Goal: Task Accomplishment & Management: Use online tool/utility

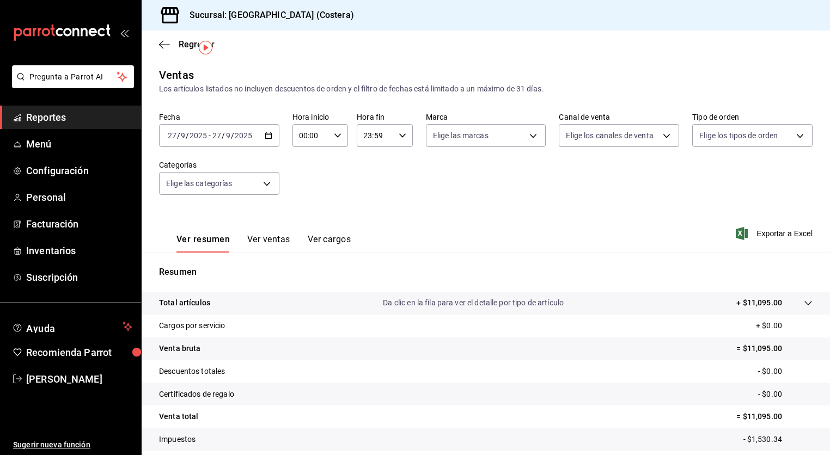
scroll to position [28, 0]
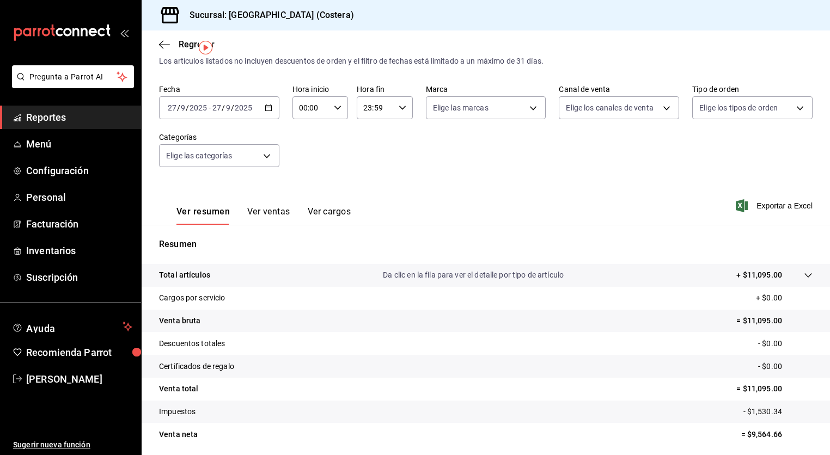
click at [35, 120] on span "Reportes" at bounding box center [79, 117] width 106 height 15
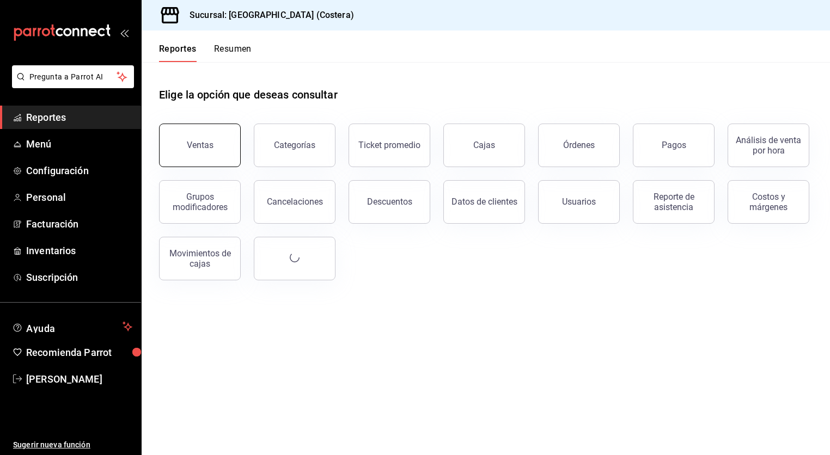
click at [204, 162] on button "Ventas" at bounding box center [200, 146] width 82 height 44
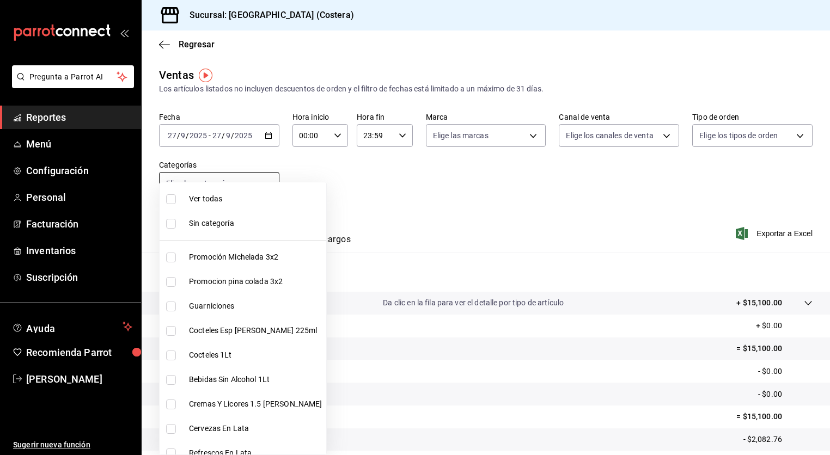
click at [268, 190] on body "Pregunta a Parrot AI Reportes Menú Configuración Personal Facturación Inventari…" at bounding box center [415, 227] width 830 height 455
click at [175, 202] on input "checkbox" at bounding box center [171, 199] width 10 height 10
checkbox input "true"
type input "f9973abf-4d50-430f-a3a0-1be1e9b440c3,4500806b-e482-404f-ace7-b7714d25f1ae,b7f0a…"
checkbox input "true"
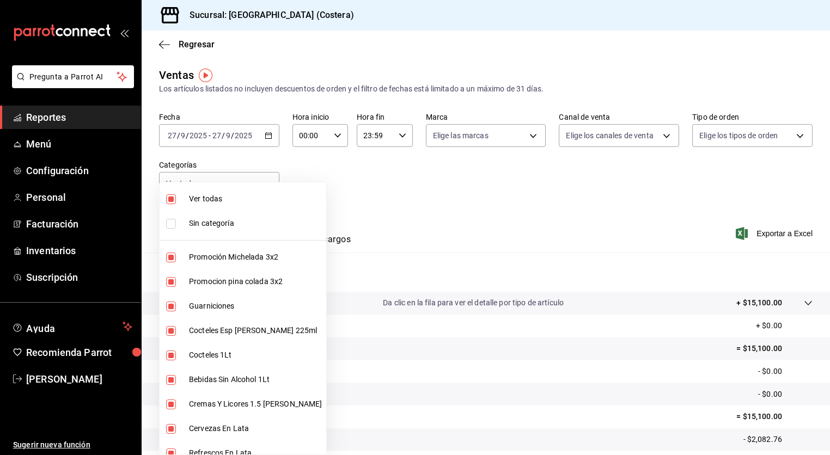
checkbox input "true"
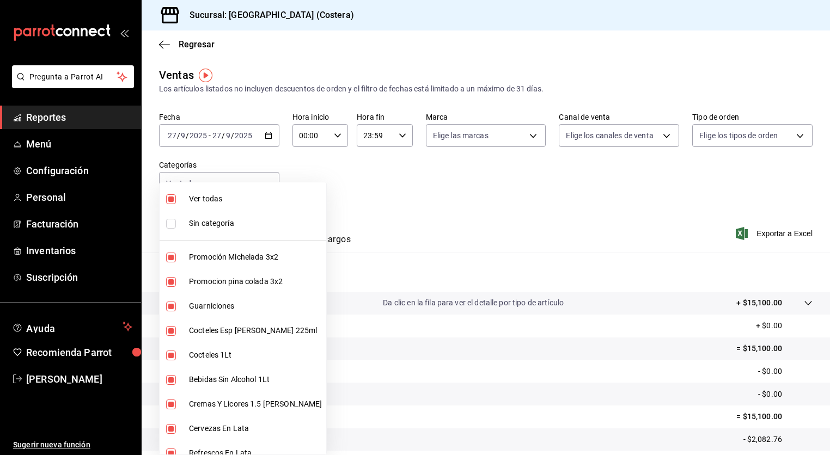
checkbox input "true"
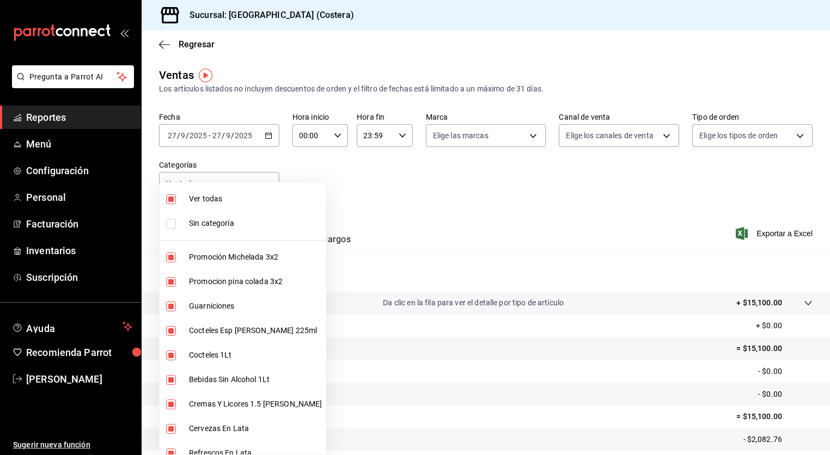
checkbox input "true"
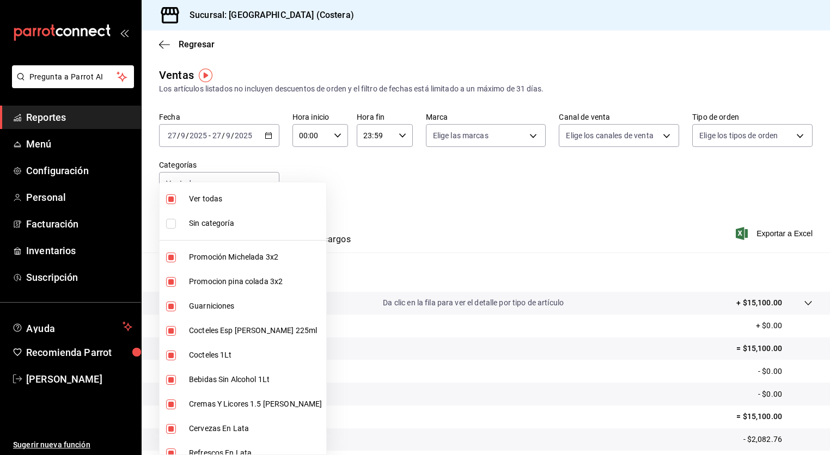
checkbox input "true"
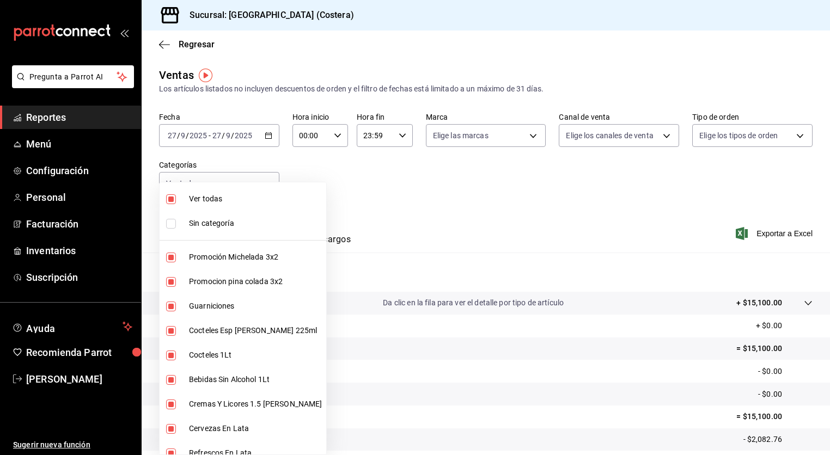
checkbox input "true"
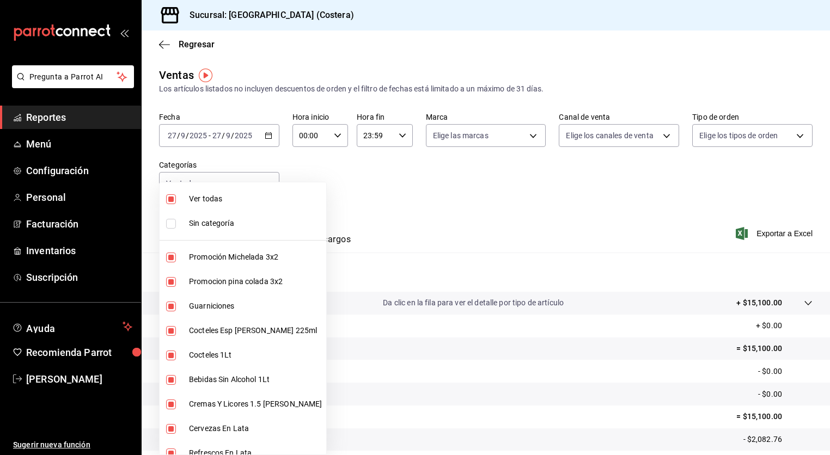
checkbox input "true"
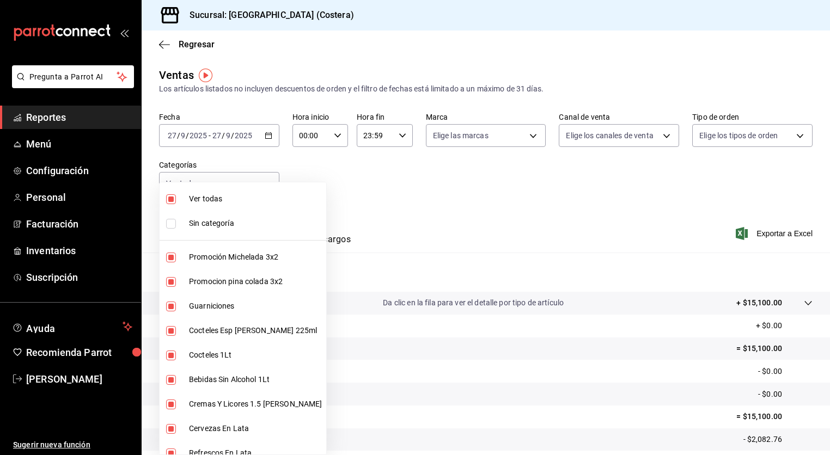
checkbox input "true"
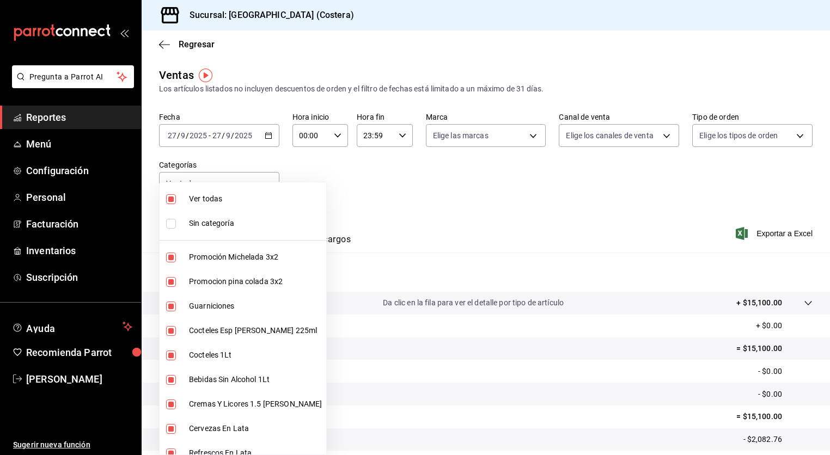
checkbox input "true"
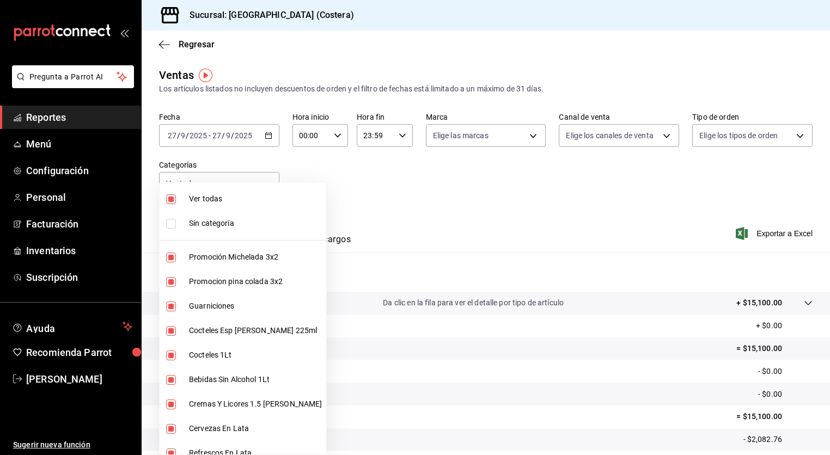
checkbox input "true"
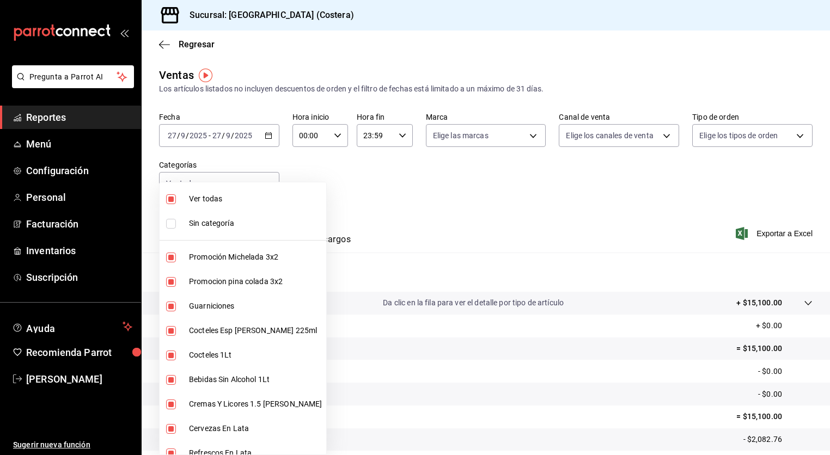
checkbox input "true"
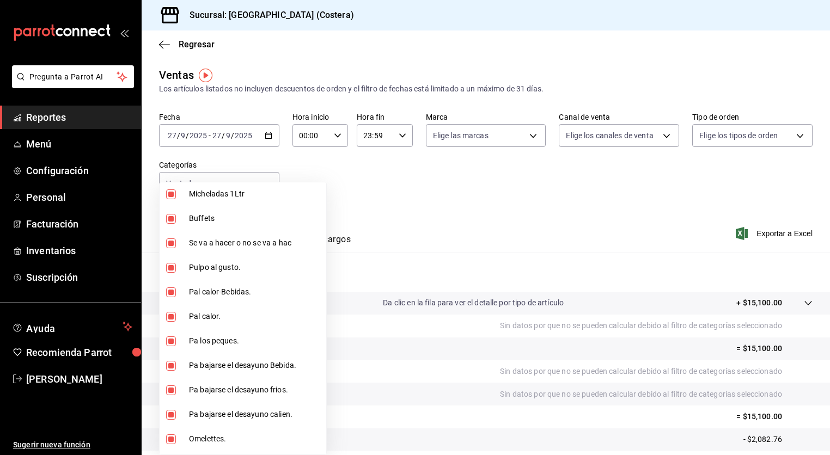
scroll to position [354, 0]
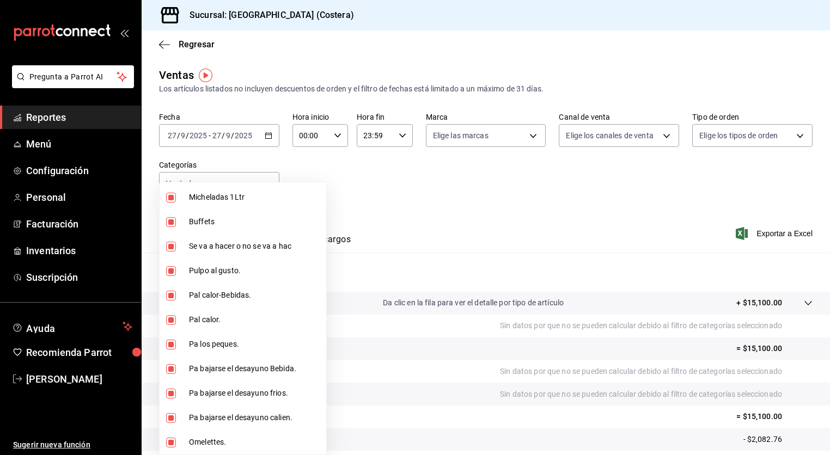
click at [174, 225] on input "checkbox" at bounding box center [171, 222] width 10 height 10
checkbox input "false"
type input "f9973abf-4d50-430f-a3a0-1be1e9b440c3,4500806b-e482-404f-ace7-b7714d25f1ae,b7f0a…"
checkbox input "false"
click at [271, 92] on div at bounding box center [415, 227] width 830 height 455
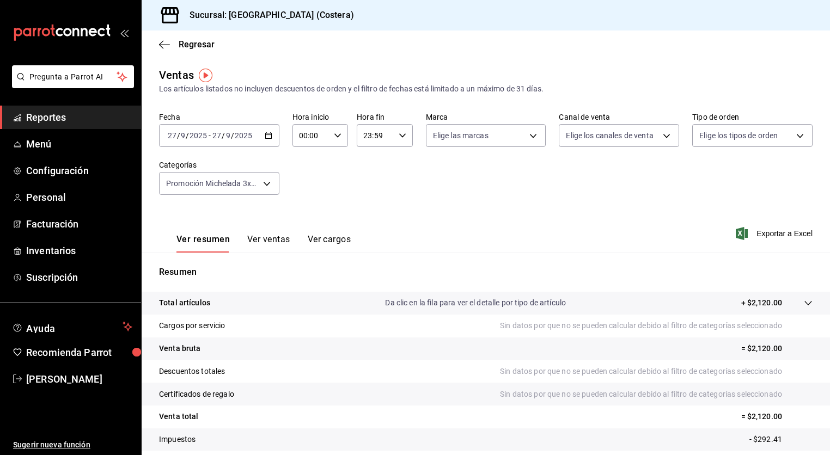
click at [266, 136] on icon "button" at bounding box center [269, 136] width 8 height 8
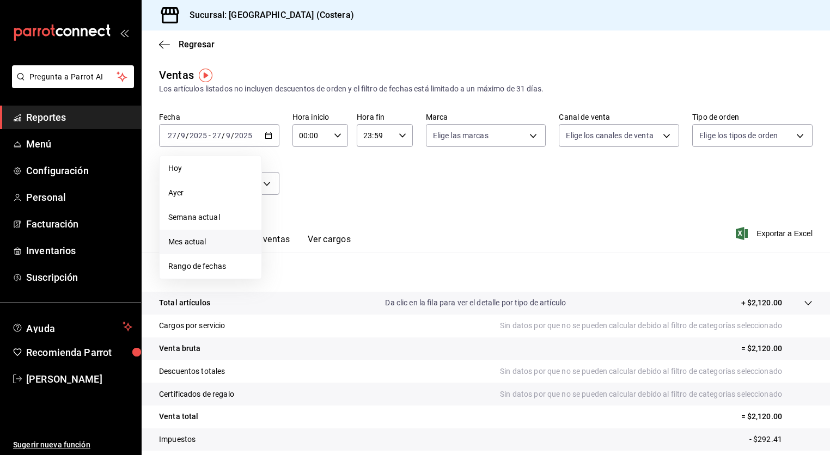
click at [196, 245] on span "Mes actual" at bounding box center [210, 241] width 84 height 11
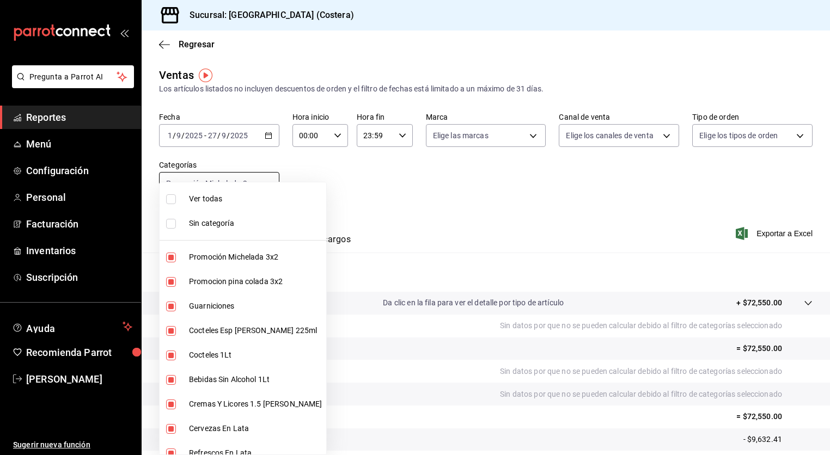
click at [270, 180] on body "Pregunta a Parrot AI Reportes Menú Configuración Personal Facturación Inventari…" at bounding box center [415, 227] width 830 height 455
click at [171, 199] on input "checkbox" at bounding box center [171, 199] width 10 height 10
checkbox input "true"
type input "f9973abf-4d50-430f-a3a0-1be1e9b440c3,4500806b-e482-404f-ace7-b7714d25f1ae,b7f0a…"
checkbox input "true"
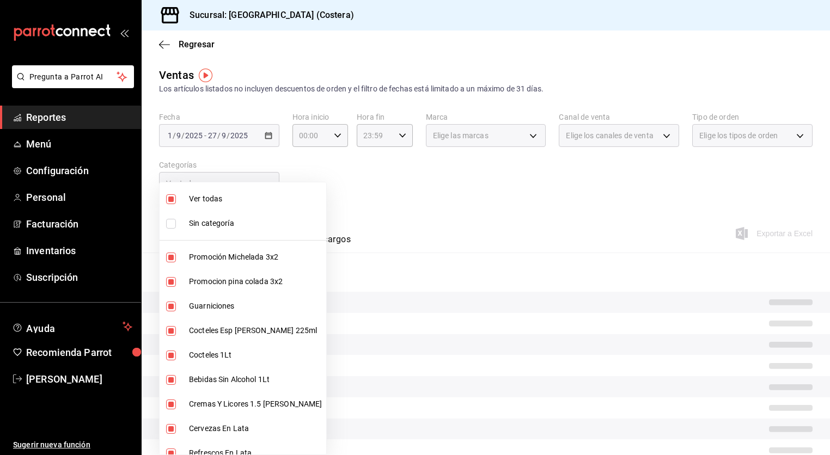
click at [171, 203] on input "checkbox" at bounding box center [171, 199] width 10 height 10
checkbox input "false"
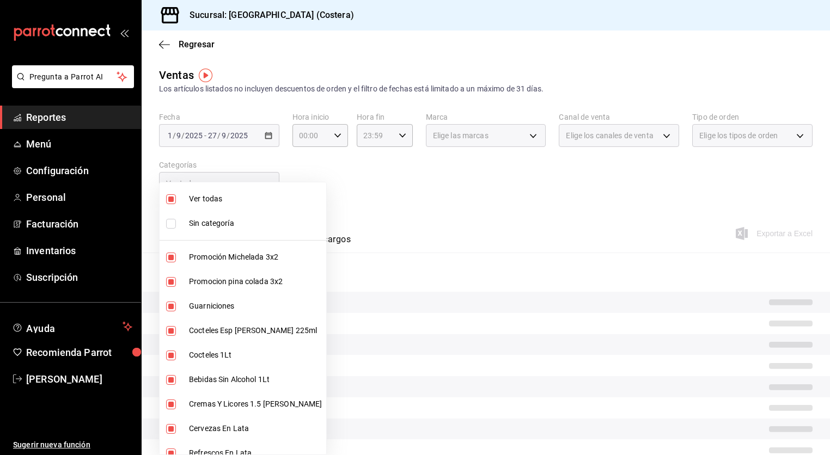
checkbox input "false"
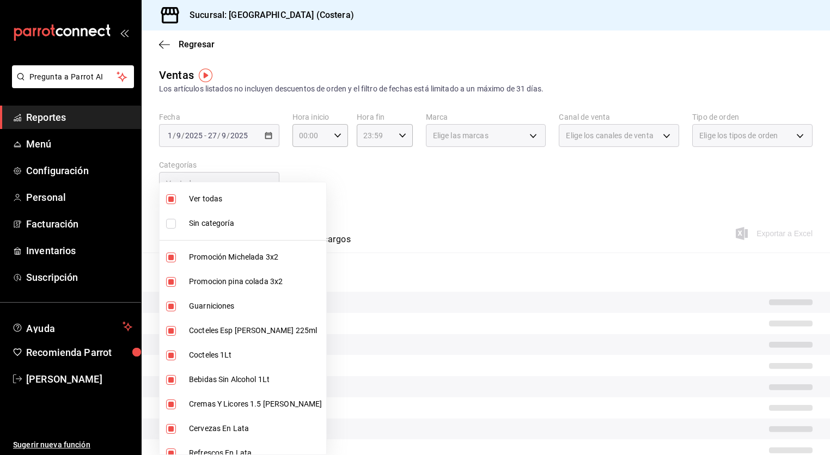
checkbox input "false"
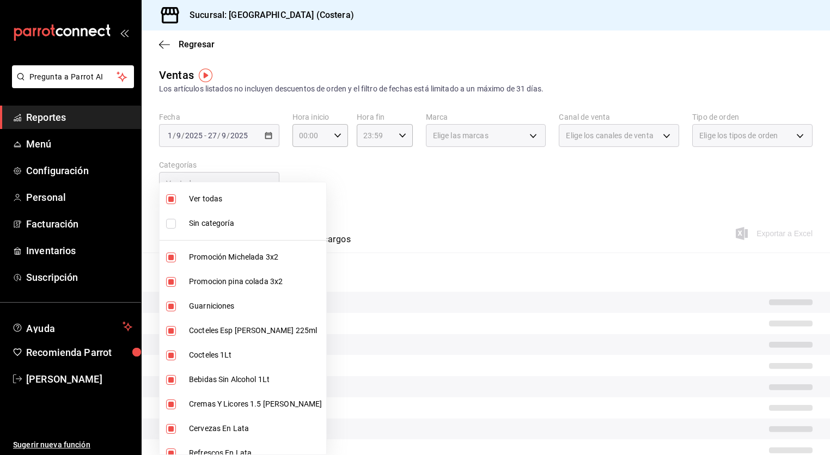
checkbox input "false"
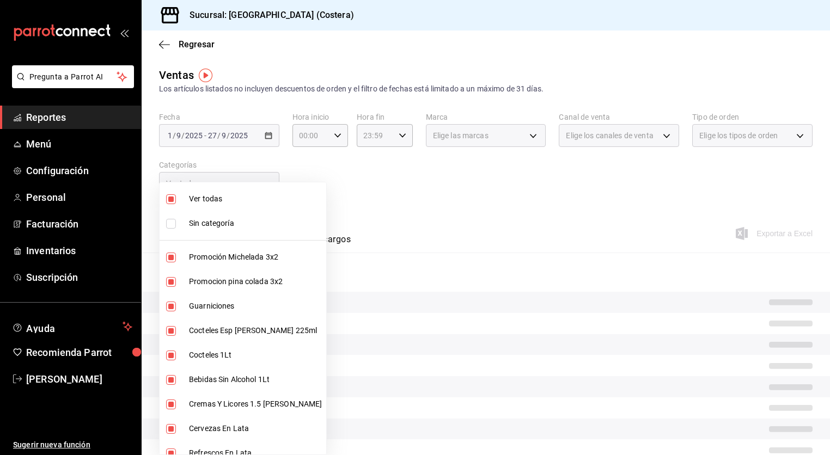
checkbox input "false"
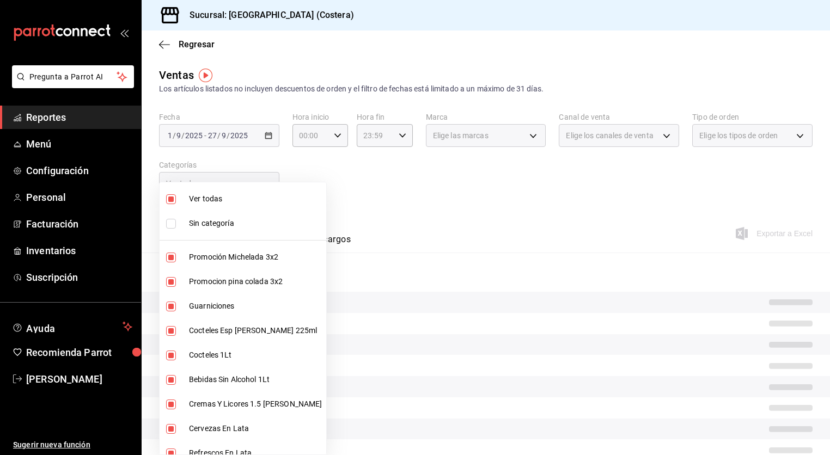
checkbox input "false"
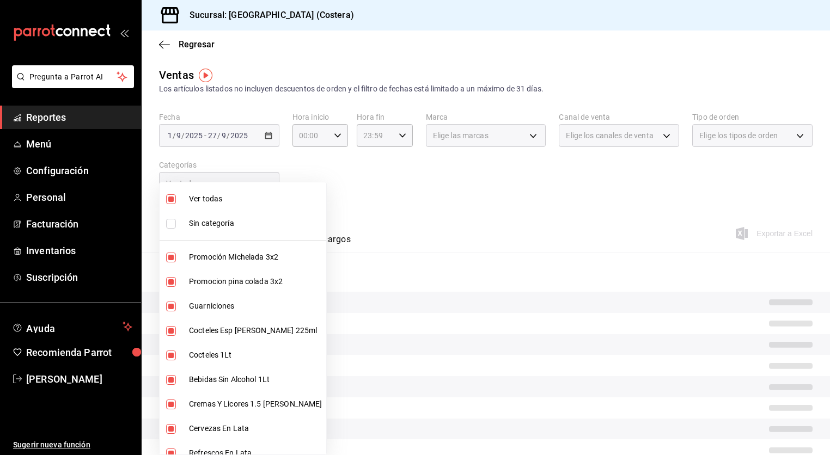
checkbox input "false"
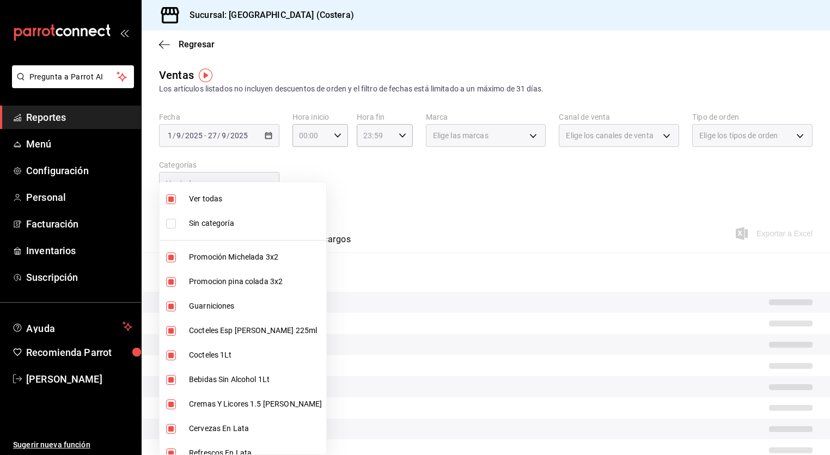
checkbox input "false"
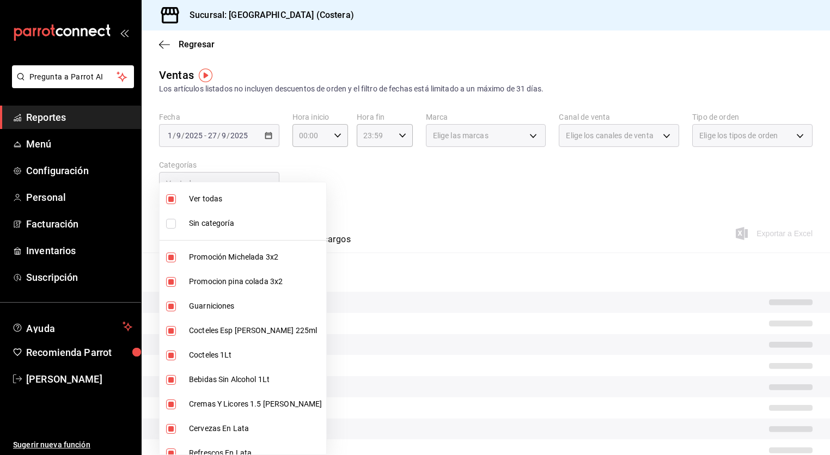
checkbox input "false"
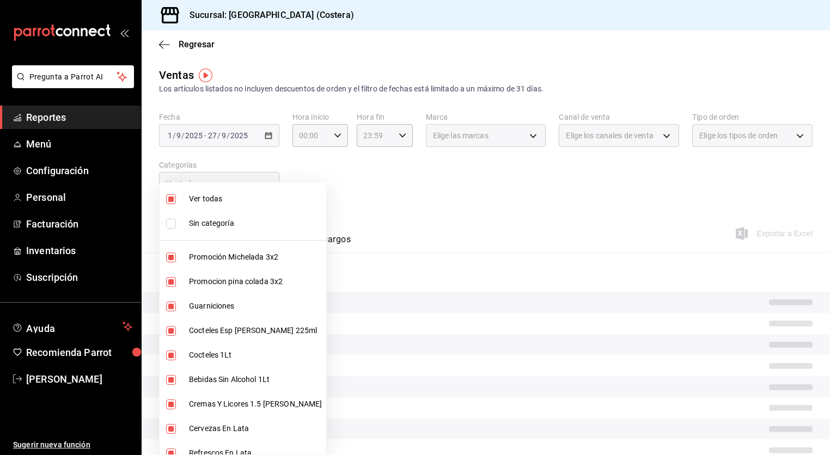
checkbox input "false"
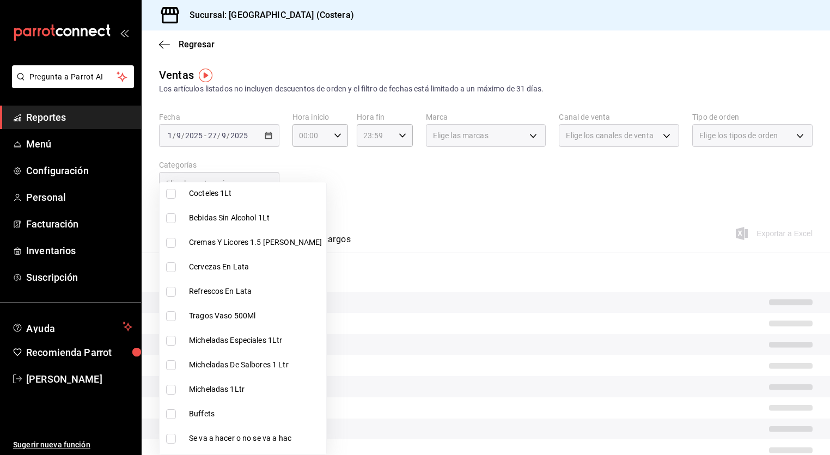
scroll to position [198, 0]
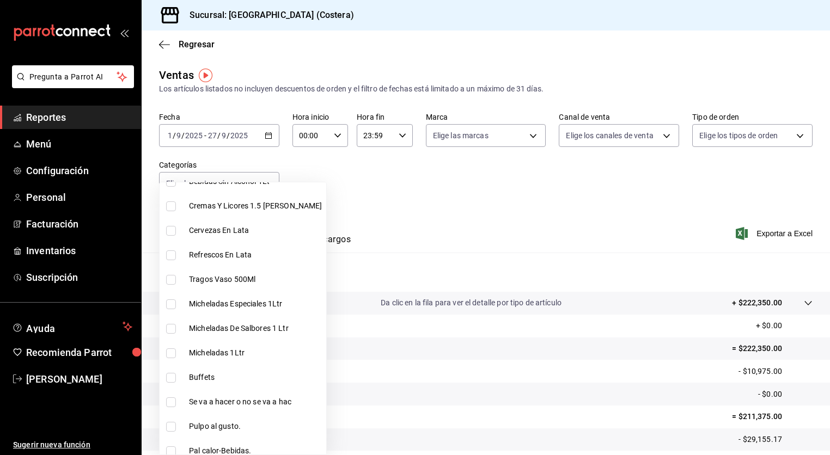
click at [173, 378] on input "checkbox" at bounding box center [171, 378] width 10 height 10
checkbox input "true"
type input "a6ccece2-b5e1-4d3d-ae72-43ec26be992e"
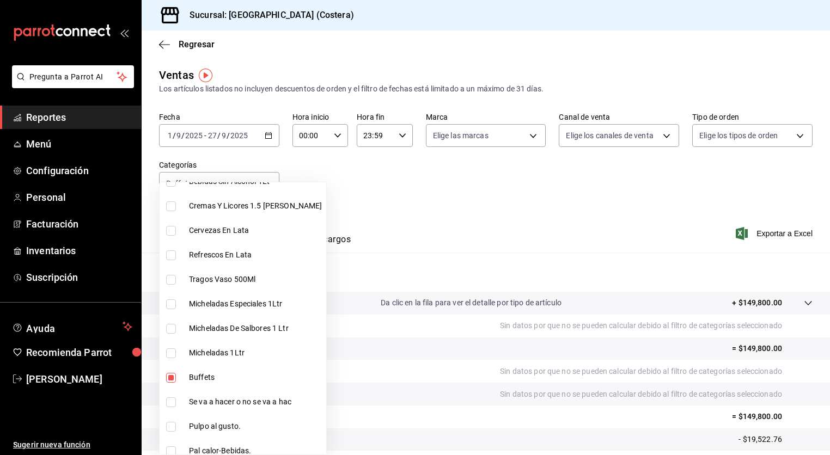
click at [54, 120] on div at bounding box center [415, 227] width 830 height 455
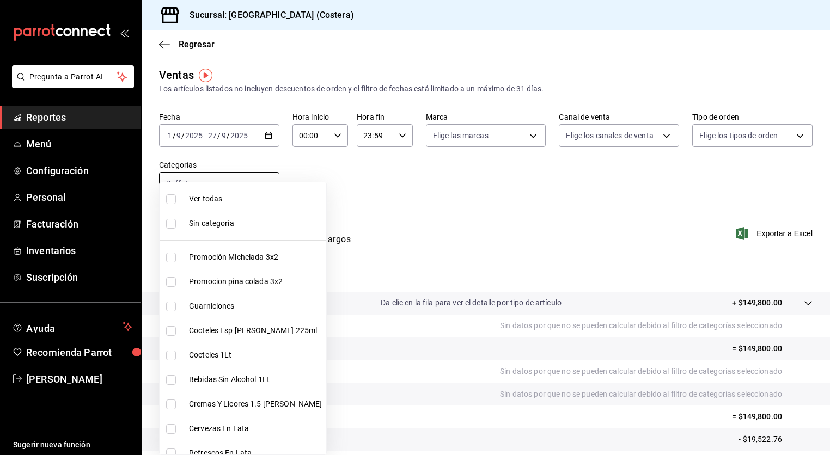
click at [271, 183] on body "Pregunta a Parrot AI Reportes Menú Configuración Personal Facturación Inventari…" at bounding box center [415, 227] width 830 height 455
click at [172, 199] on input "checkbox" at bounding box center [171, 199] width 10 height 10
checkbox input "true"
type input "f9973abf-4d50-430f-a3a0-1be1e9b440c3,4500806b-e482-404f-ace7-b7714d25f1ae,b7f0a…"
checkbox input "true"
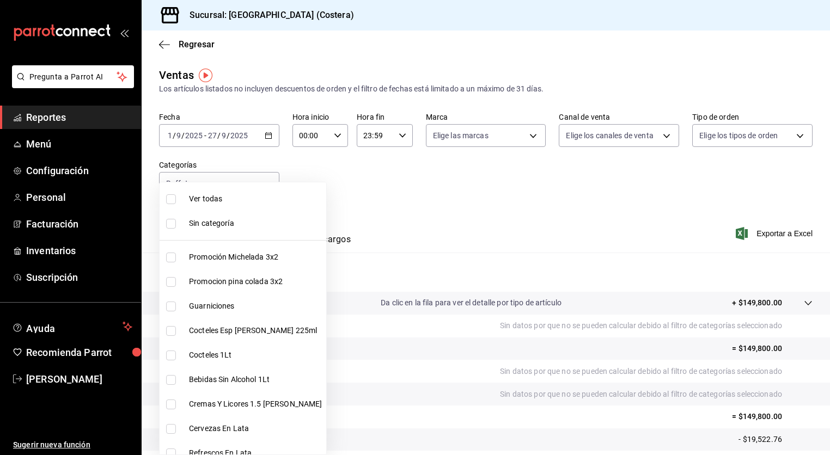
checkbox input "true"
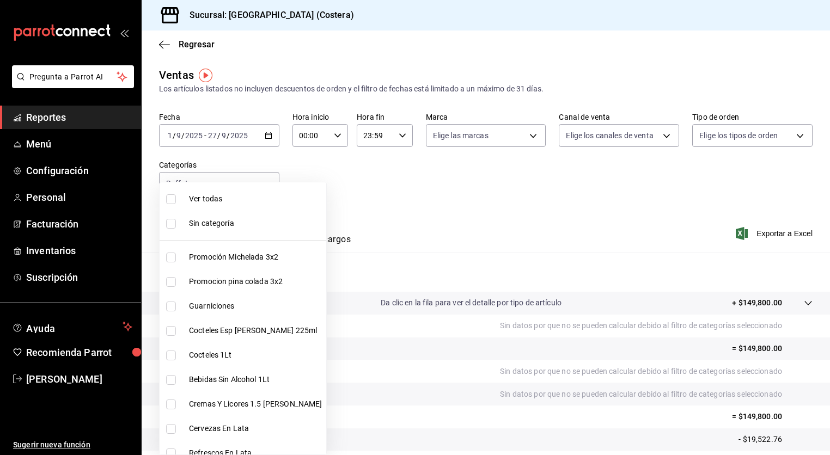
checkbox input "true"
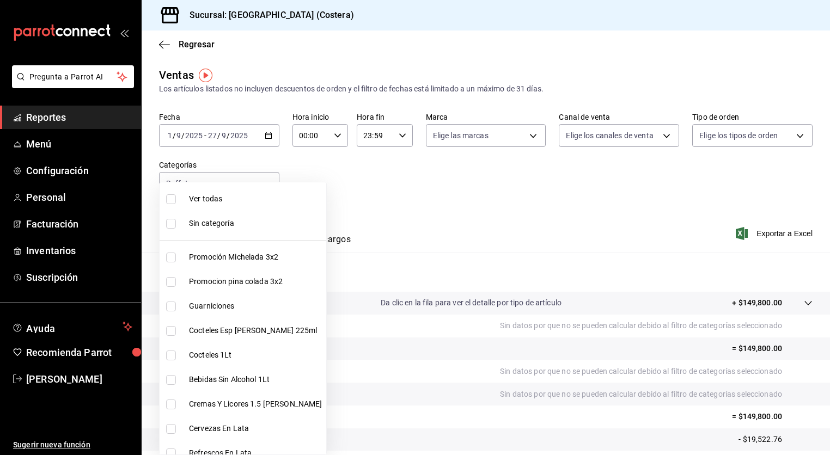
checkbox input "true"
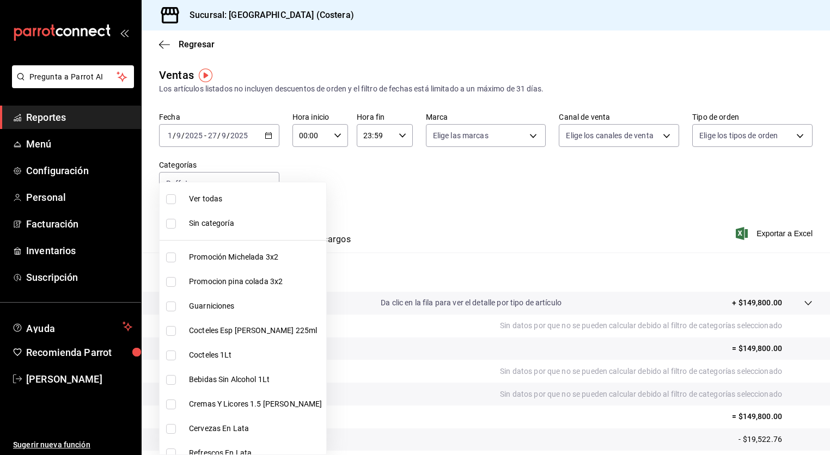
checkbox input "true"
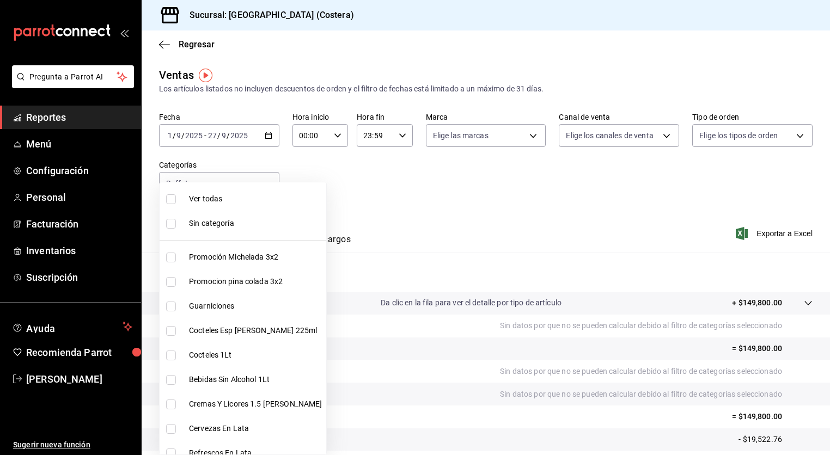
checkbox input "true"
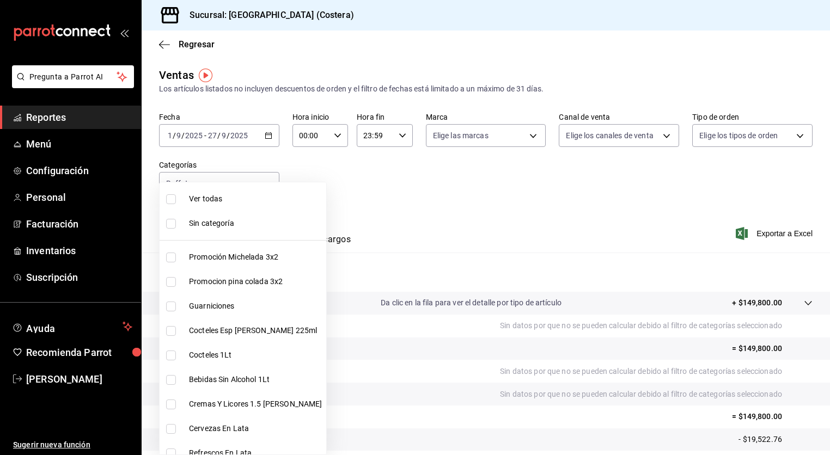
checkbox input "true"
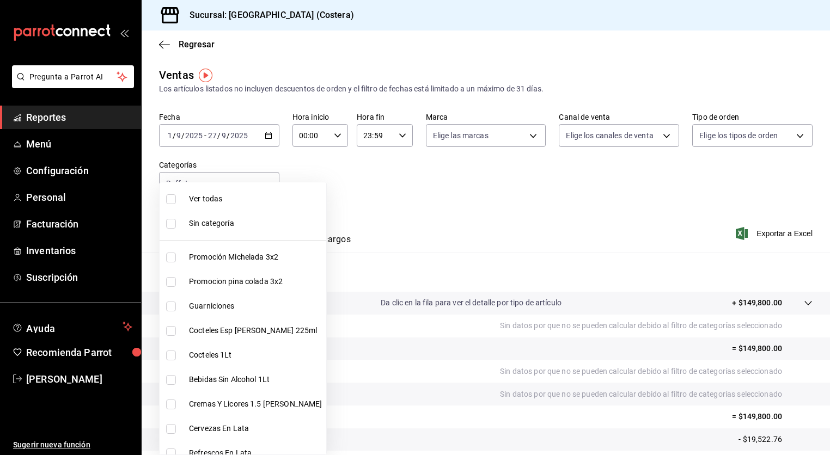
checkbox input "true"
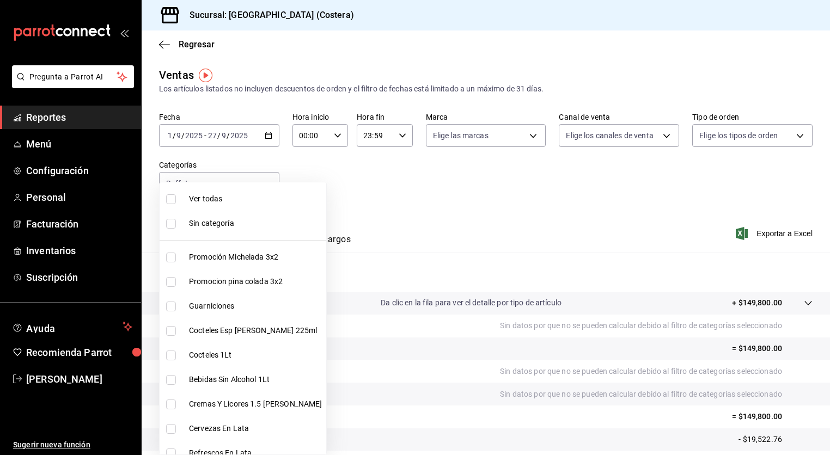
checkbox input "true"
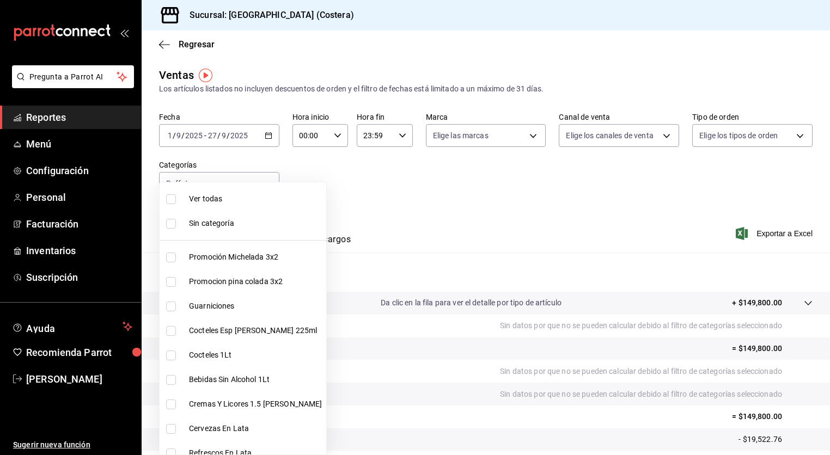
checkbox input "true"
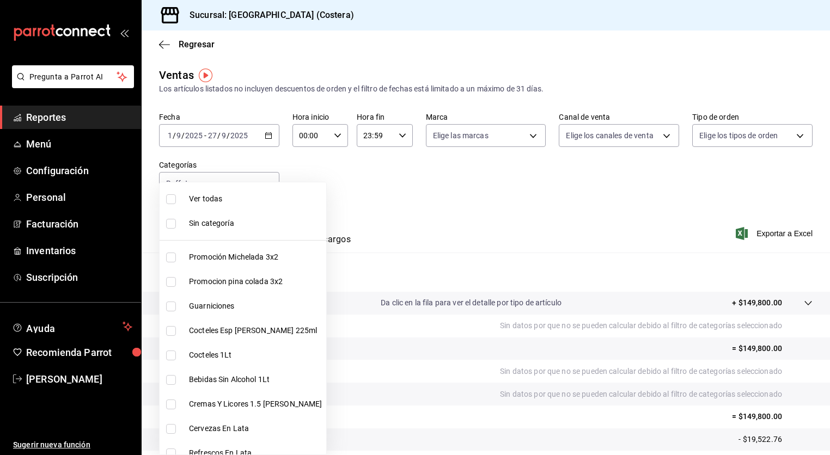
checkbox input "true"
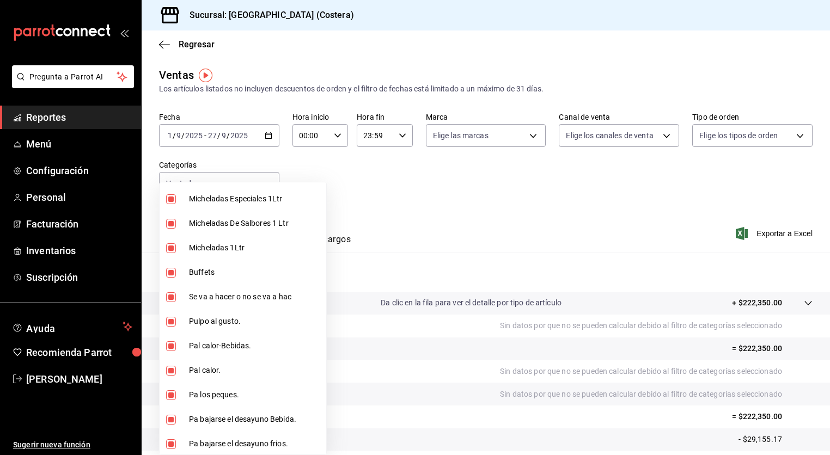
scroll to position [326, 0]
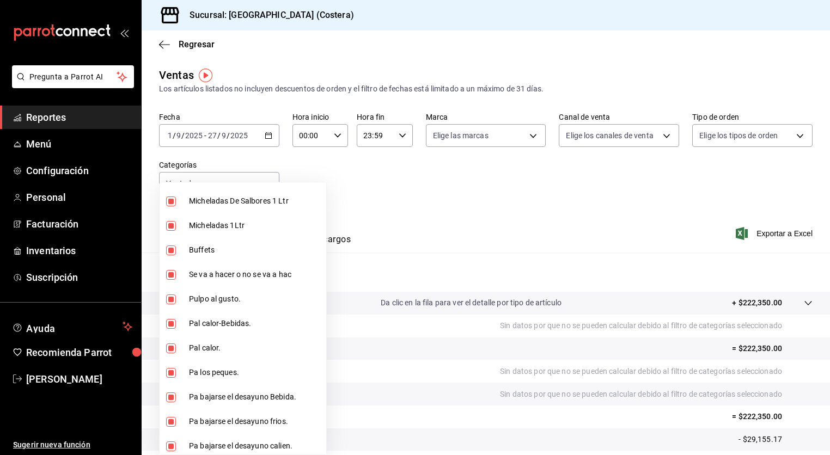
click at [174, 256] on li "Buffets" at bounding box center [243, 250] width 167 height 25
type input "f9973abf-4d50-430f-a3a0-1be1e9b440c3,4500806b-e482-404f-ace7-b7714d25f1ae,b7f0a…"
checkbox input "false"
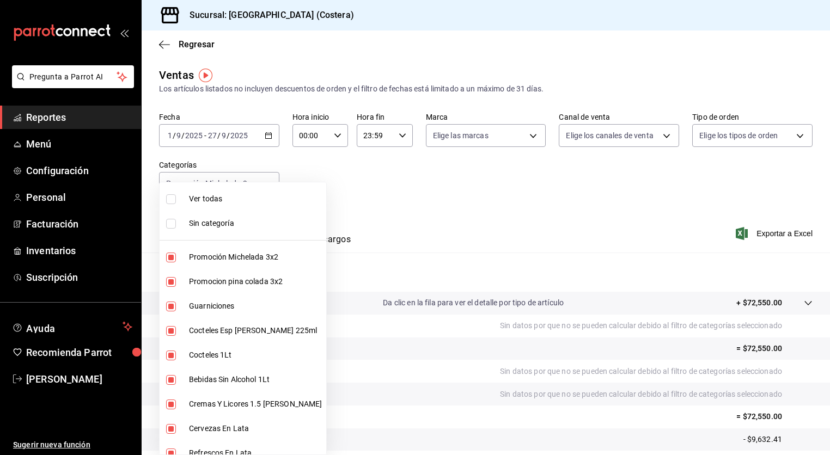
click at [168, 196] on input "checkbox" at bounding box center [171, 199] width 10 height 10
checkbox input "true"
type input "f9973abf-4d50-430f-a3a0-1be1e9b440c3,4500806b-e482-404f-ace7-b7714d25f1ae,b7f0a…"
checkbox input "true"
click at [312, 66] on div at bounding box center [415, 227] width 830 height 455
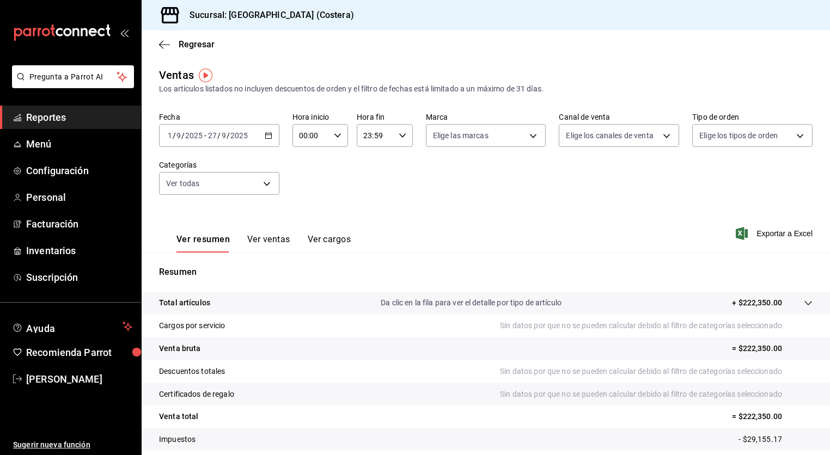
click at [271, 135] on icon "button" at bounding box center [269, 136] width 8 height 8
click at [184, 167] on span "Hoy" at bounding box center [210, 168] width 84 height 11
click at [245, 184] on body "Pregunta a Parrot AI Reportes Menú Configuración Personal Facturación Inventari…" at bounding box center [415, 227] width 830 height 455
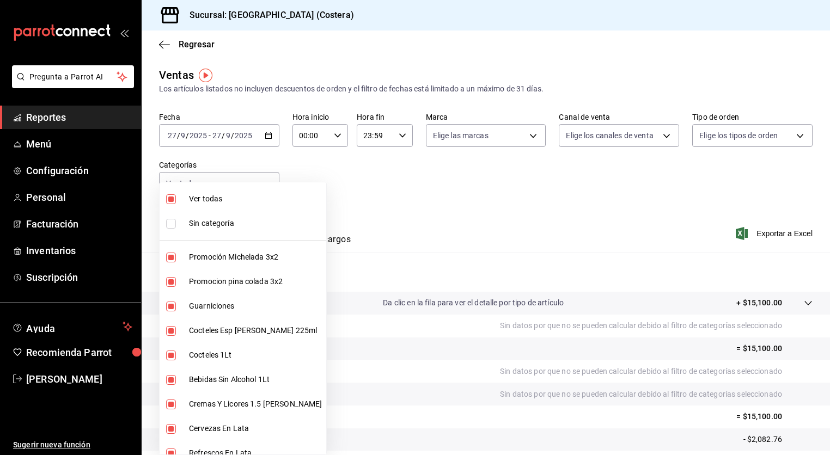
click at [173, 200] on input "checkbox" at bounding box center [171, 199] width 10 height 10
checkbox input "false"
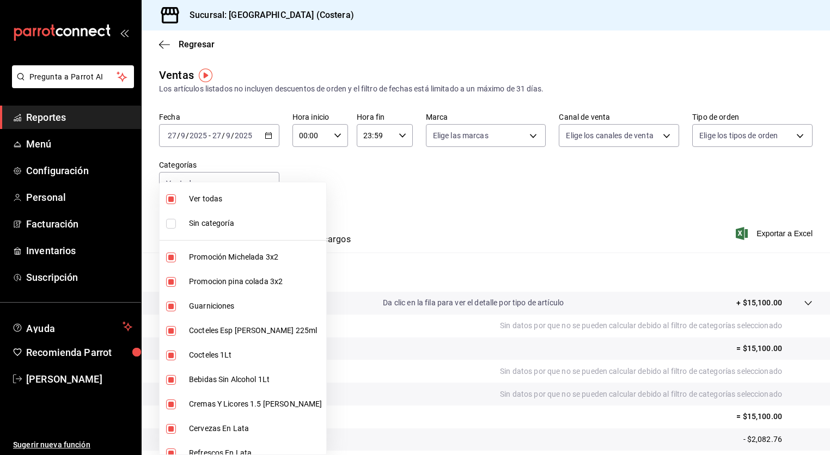
checkbox input "false"
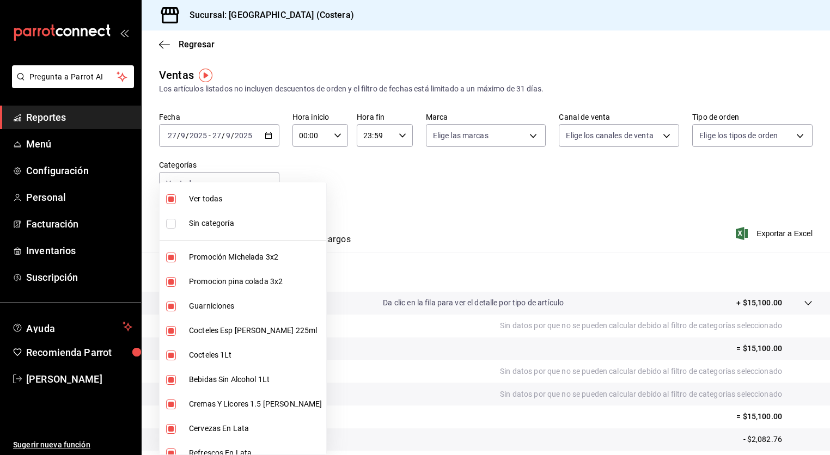
checkbox input "false"
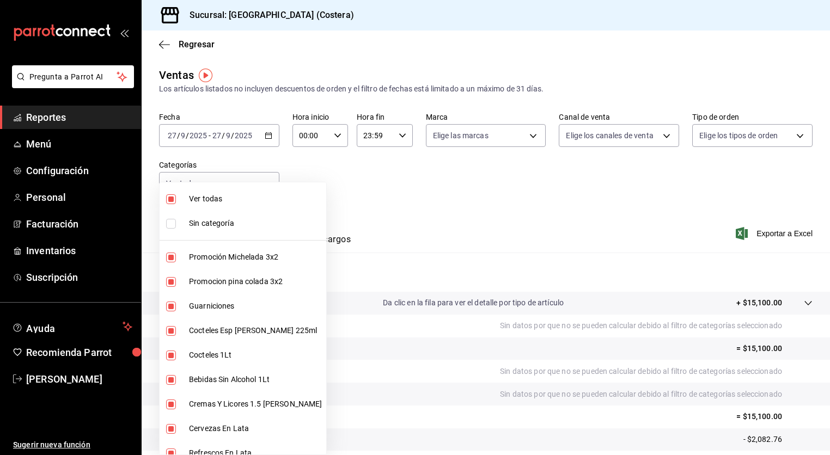
checkbox input "false"
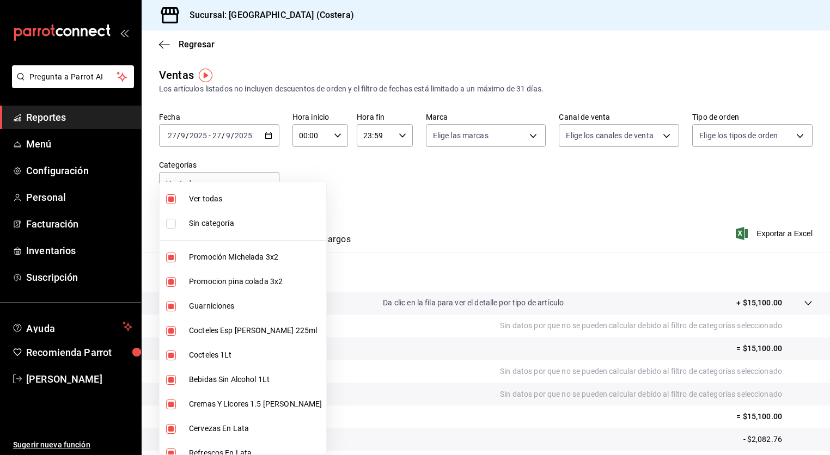
checkbox input "false"
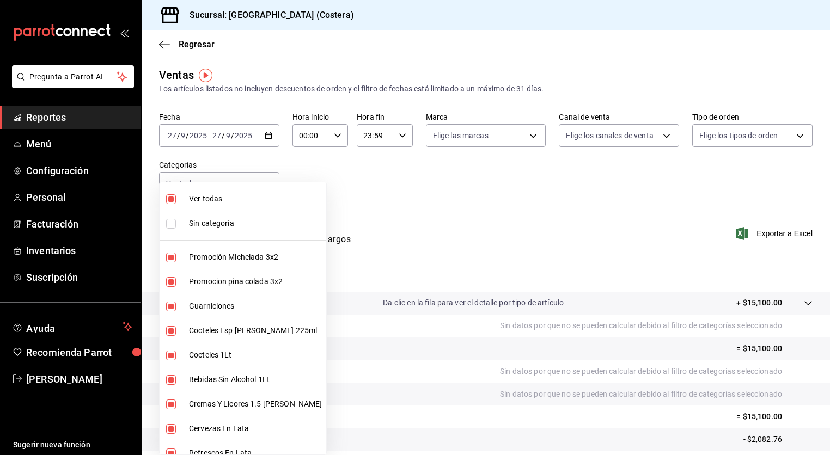
checkbox input "false"
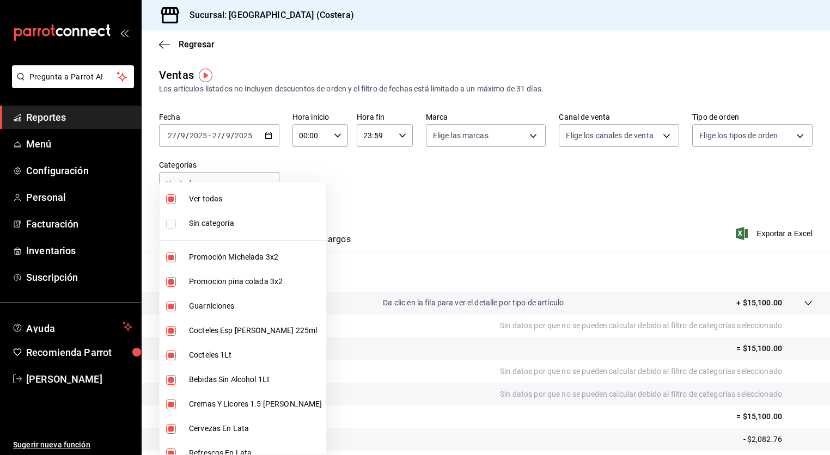
checkbox input "false"
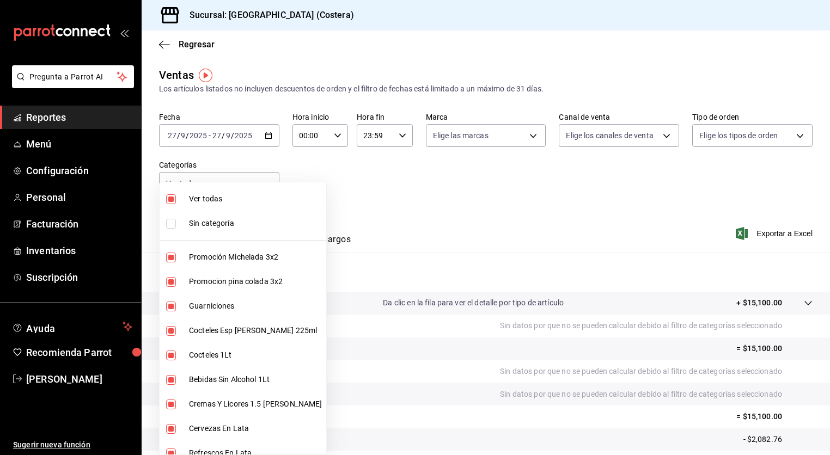
checkbox input "false"
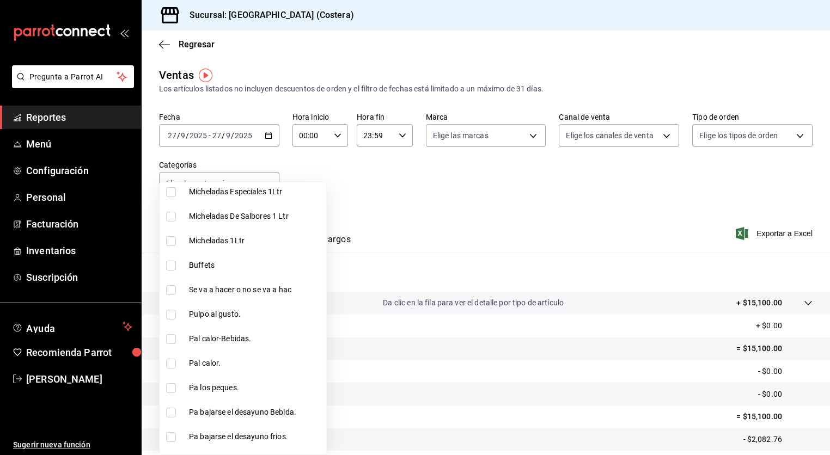
scroll to position [312, 0]
click at [170, 262] on input "checkbox" at bounding box center [171, 264] width 10 height 10
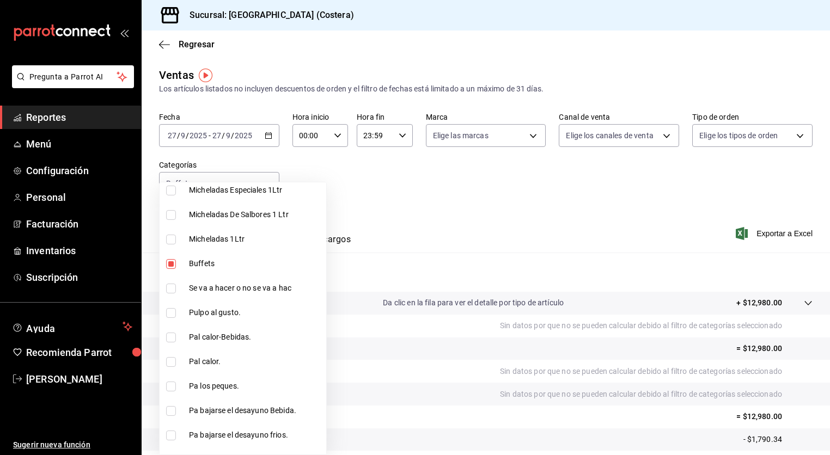
click at [357, 194] on div at bounding box center [415, 227] width 830 height 455
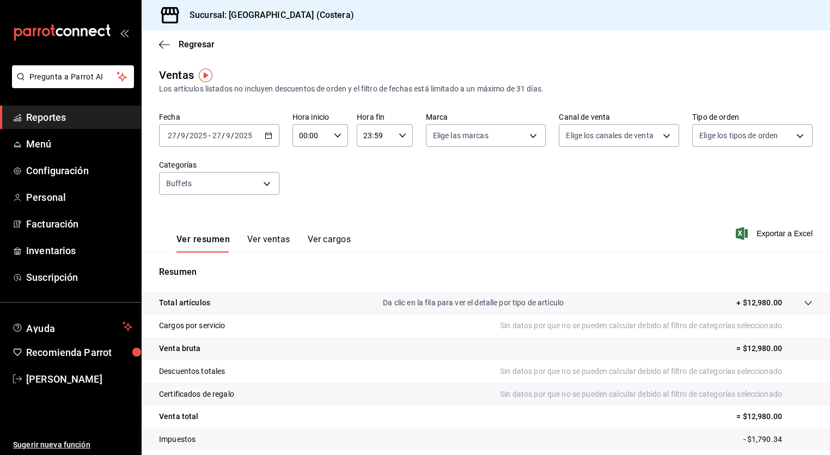
scroll to position [2, 0]
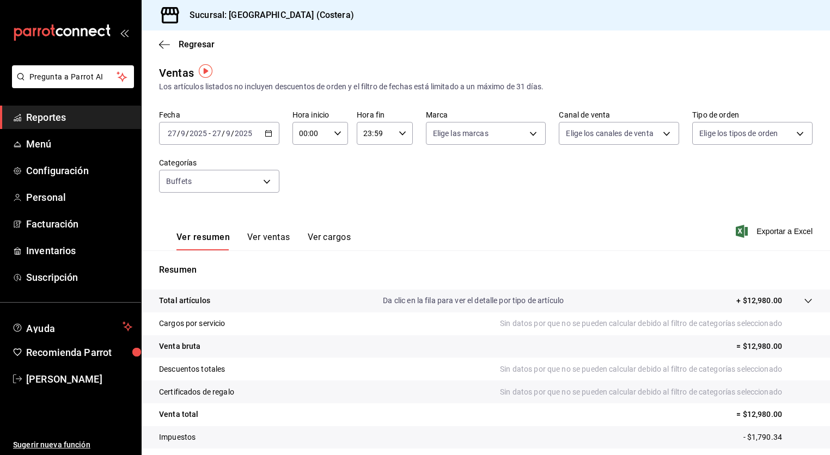
click at [272, 234] on button "Ver ventas" at bounding box center [268, 241] width 43 height 19
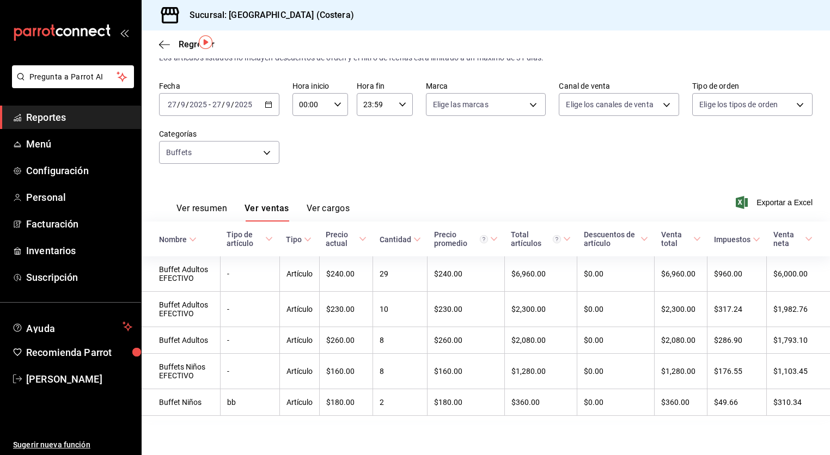
scroll to position [31, 0]
click at [770, 199] on span "Exportar a Excel" at bounding box center [775, 202] width 75 height 13
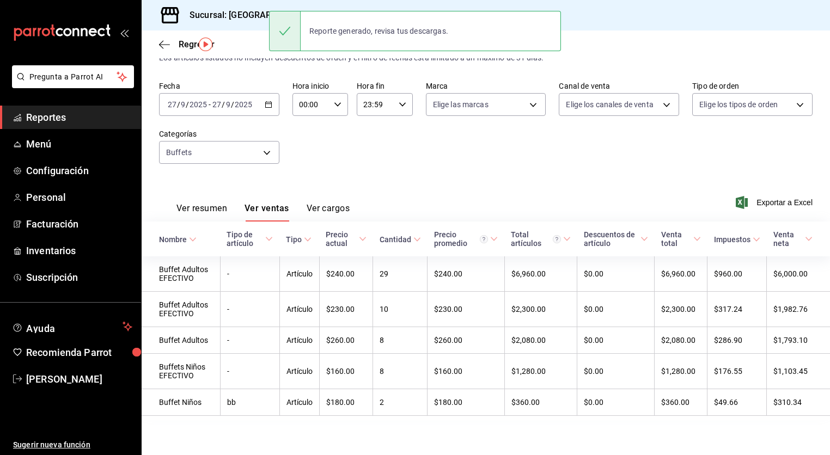
drag, startPoint x: 403, startPoint y: 172, endPoint x: 326, endPoint y: 435, distance: 274.6
click at [403, 172] on div "Fecha [DATE] [DATE] - [DATE] [DATE] Hora inicio 00:00 Hora inicio Hora fin 23:5…" at bounding box center [486, 129] width 654 height 96
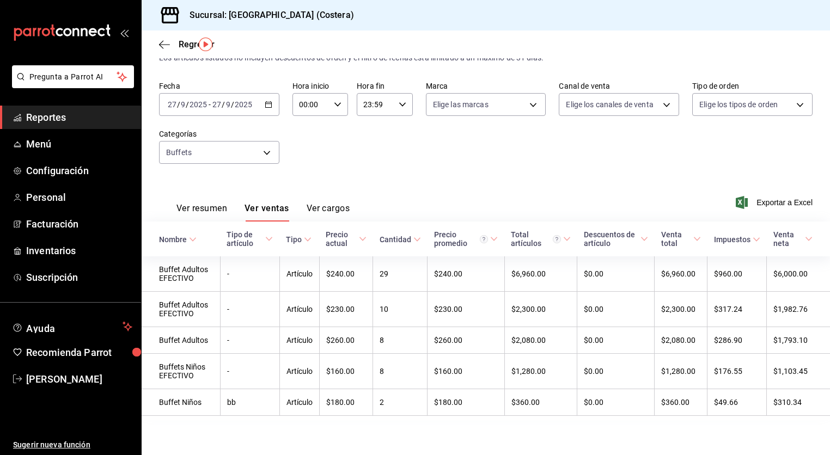
click at [190, 0] on html "Pregunta a Parrot AI Reportes Menú Configuración Personal Facturación Inventari…" at bounding box center [415, 227] width 830 height 455
